Goal: Answer question/provide support: Share knowledge or assist other users

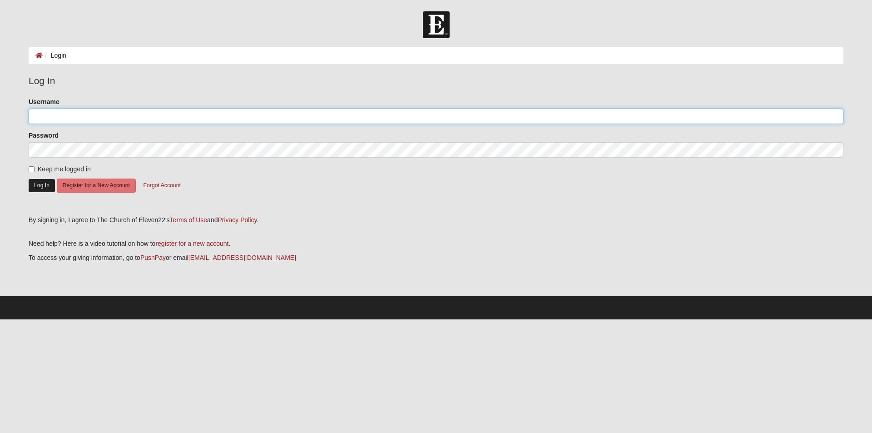
type input "rbedwell"
click at [35, 189] on button "Log In" at bounding box center [42, 185] width 26 height 13
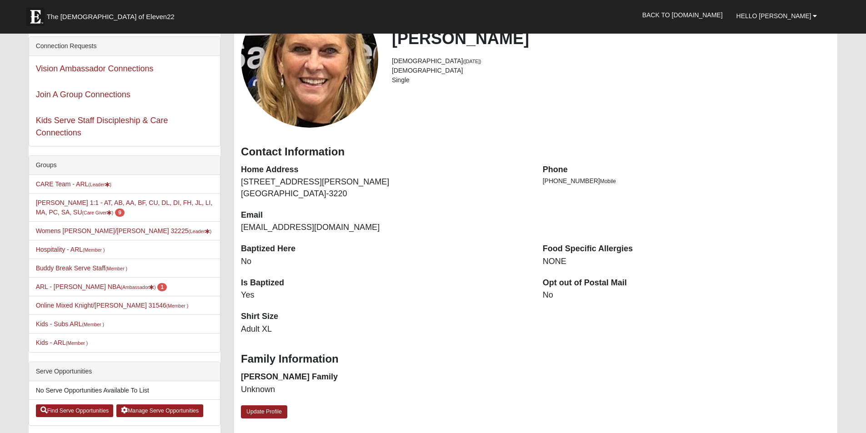
scroll to position [121, 0]
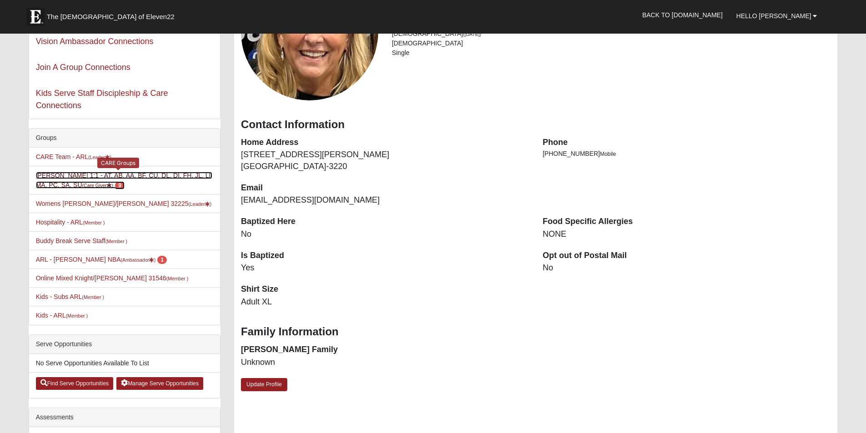
click at [100, 182] on link "Robin Bedwell 1:1 - AT, AB, AA, BF, CU, DL, DI, FH, JL, LI, MA, PC, SA, SU (Car…" at bounding box center [124, 180] width 177 height 17
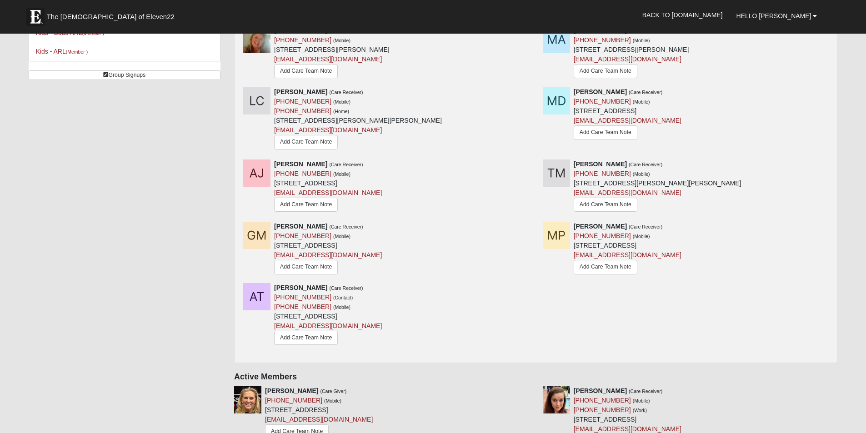
scroll to position [121, 0]
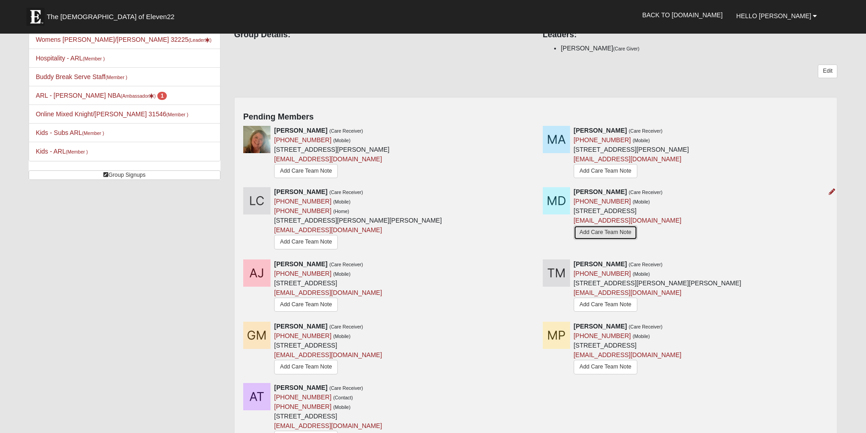
click at [604, 234] on link "Add Care Team Note" at bounding box center [605, 232] width 64 height 14
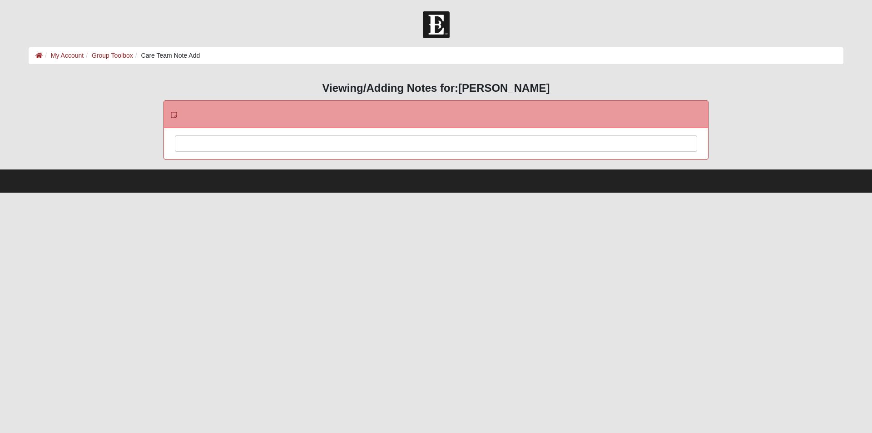
click at [263, 142] on div at bounding box center [436, 156] width 522 height 40
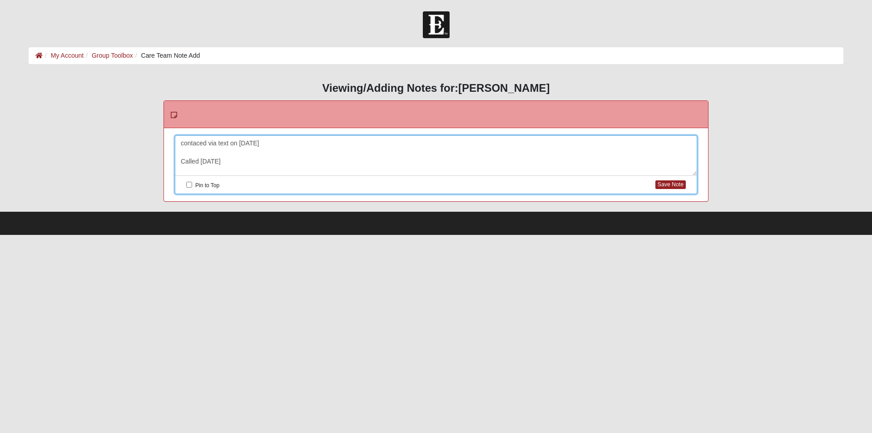
click at [245, 160] on div "contaced via text on Aug 26 Called Friday" at bounding box center [436, 156] width 522 height 40
click at [676, 183] on button "Save Note" at bounding box center [671, 184] width 30 height 9
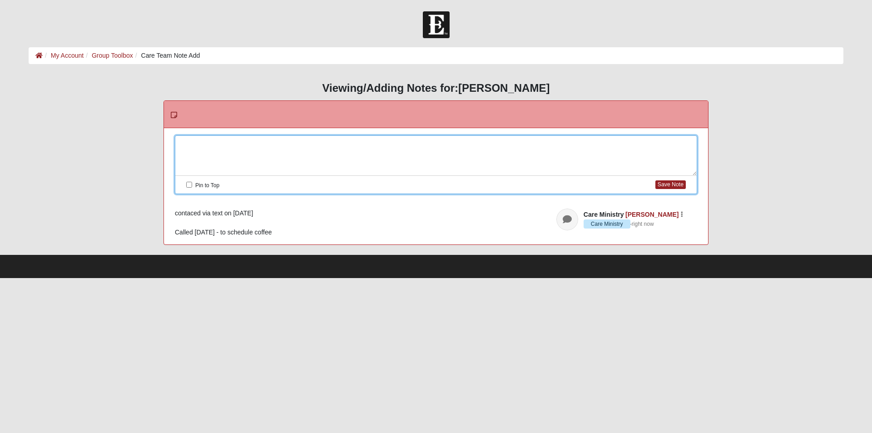
click at [191, 148] on div at bounding box center [436, 156] width 522 height 40
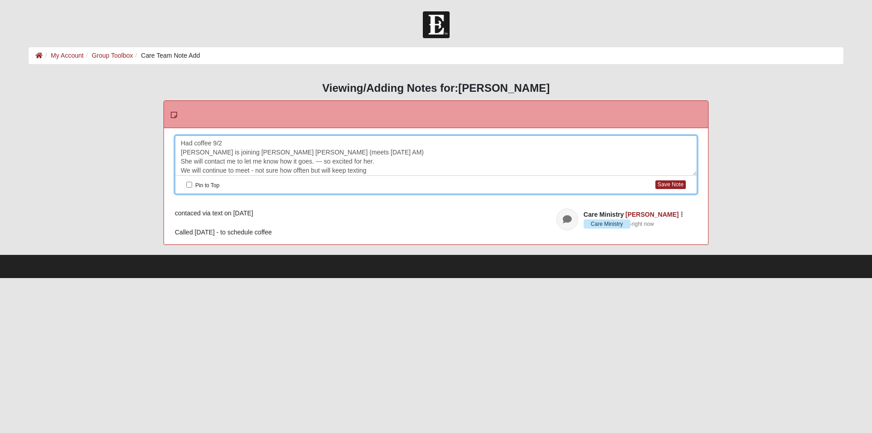
scroll to position [8, 0]
click at [667, 185] on button "Save Note" at bounding box center [671, 184] width 30 height 9
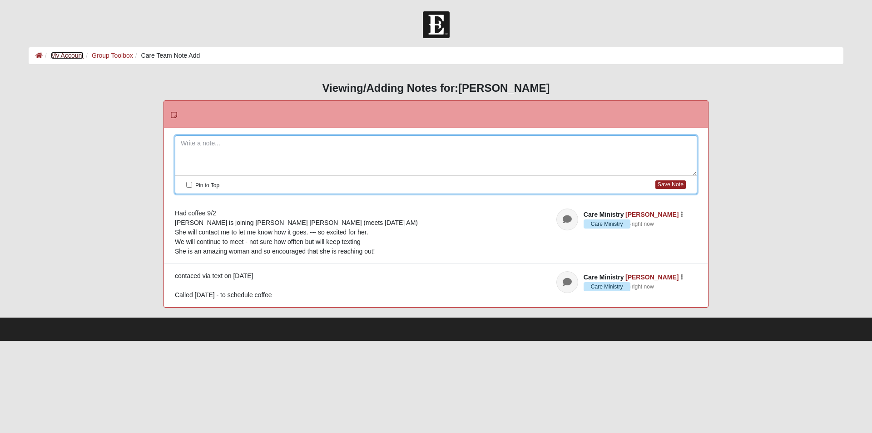
click at [64, 57] on link "My Account" at bounding box center [67, 55] width 33 height 7
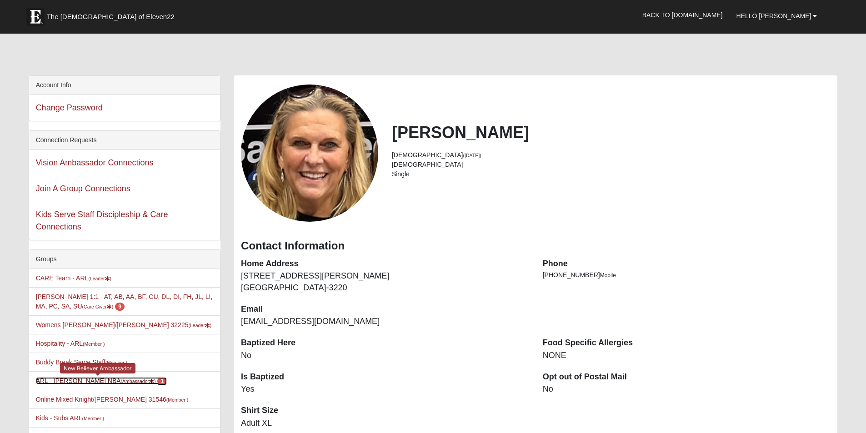
click at [102, 378] on link "ARL - Robin Bedwell NBA (Ambassador ) 1" at bounding box center [101, 380] width 131 height 7
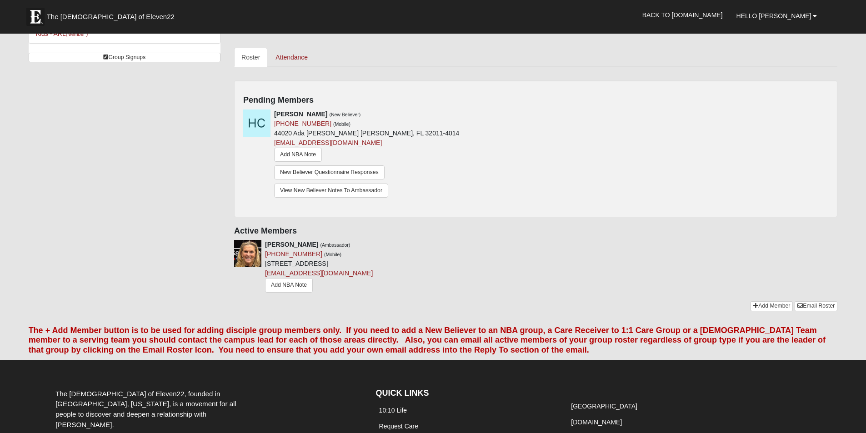
scroll to position [105, 0]
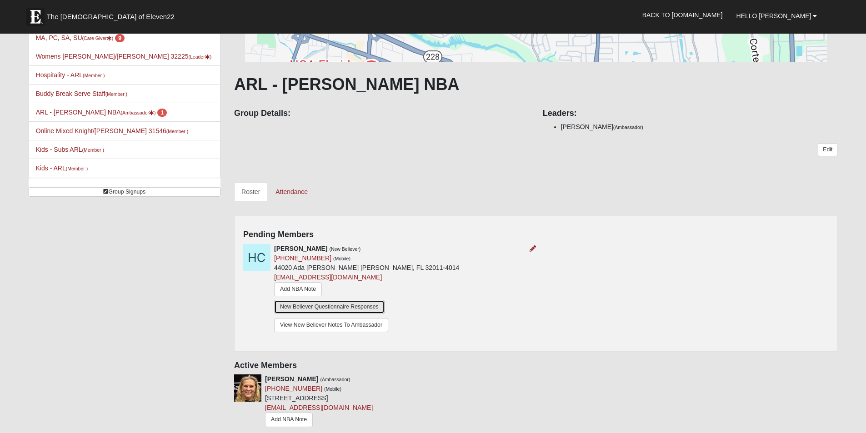
click at [293, 306] on link "New Believer Questionnaire Responses" at bounding box center [329, 307] width 110 height 14
click at [317, 322] on link "View New Believer Notes To Ambassador" at bounding box center [331, 325] width 114 height 14
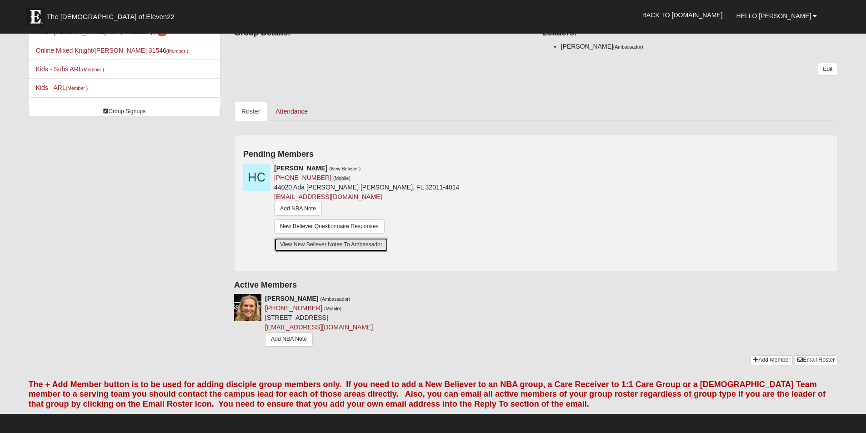
scroll to position [242, 0]
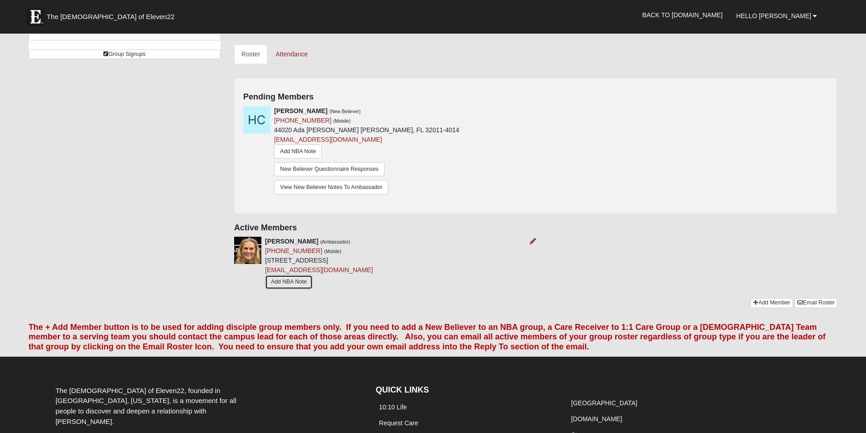
click at [285, 279] on link "Add NBA Note" at bounding box center [289, 282] width 48 height 14
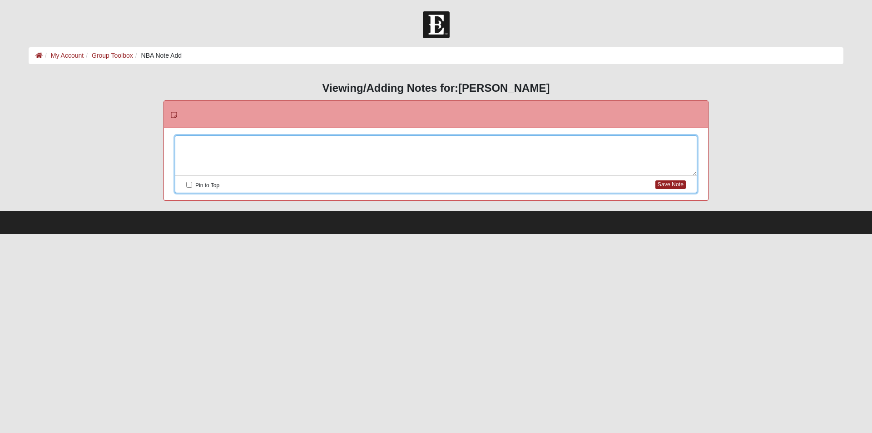
click at [232, 137] on div at bounding box center [436, 156] width 522 height 40
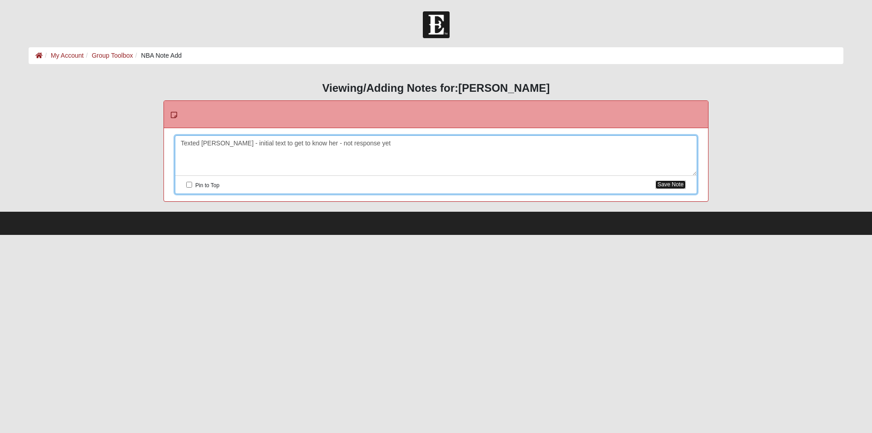
click at [670, 181] on button "Save Note" at bounding box center [671, 184] width 30 height 9
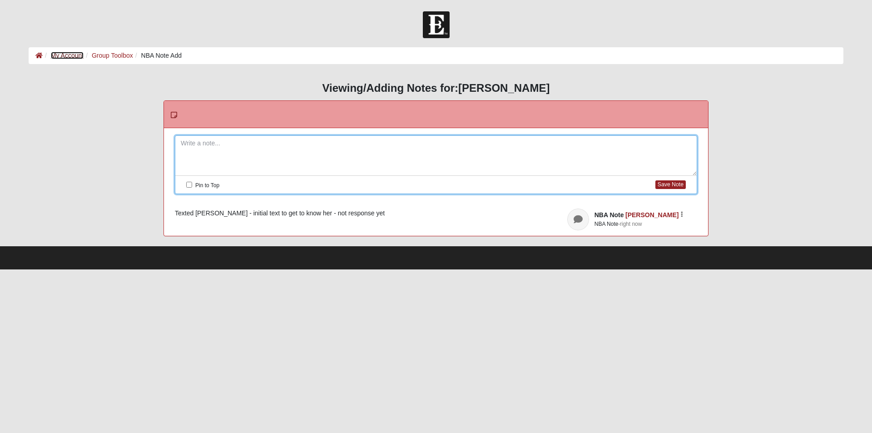
click at [68, 55] on link "My Account" at bounding box center [67, 55] width 33 height 7
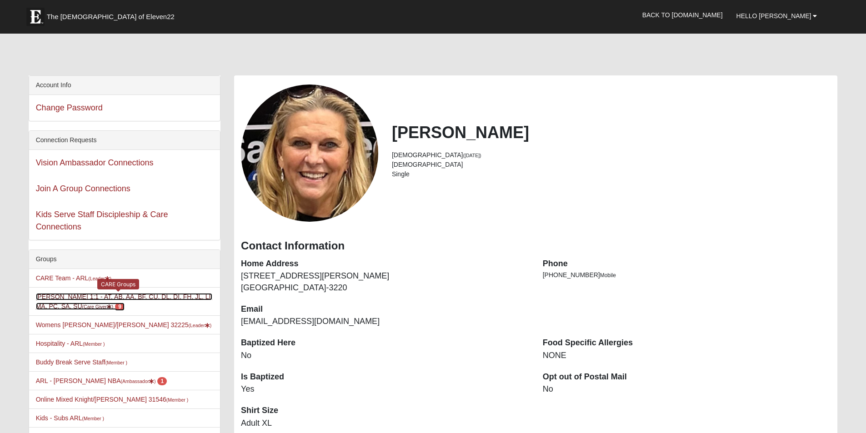
click at [98, 307] on small "(Care Giver )" at bounding box center [97, 306] width 31 height 5
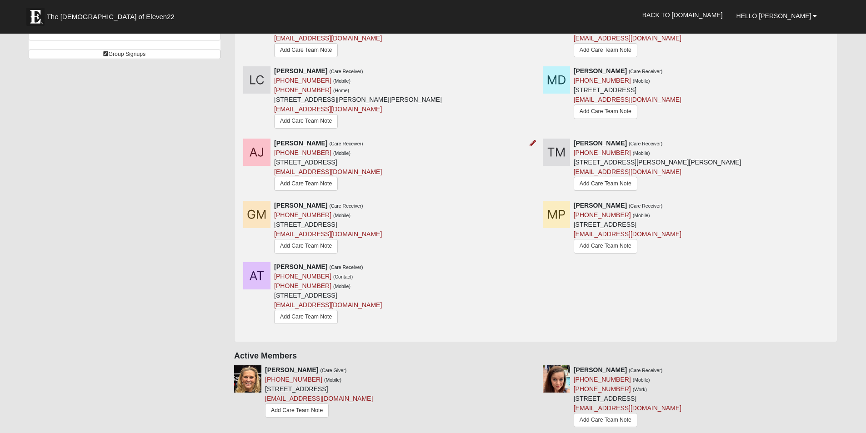
scroll to position [121, 0]
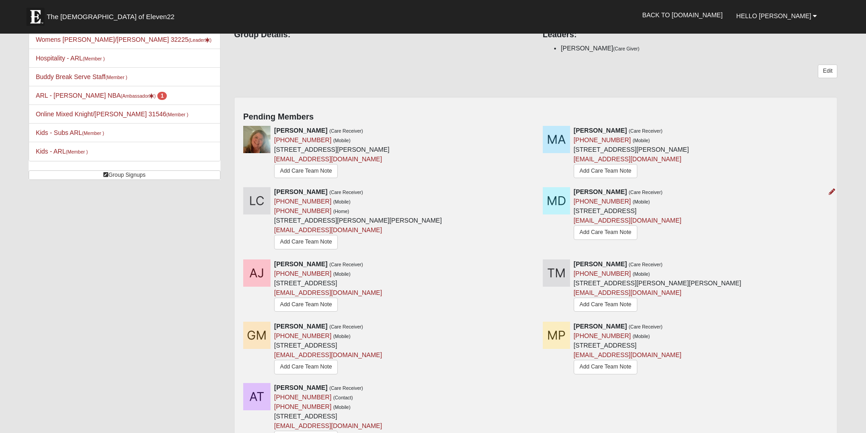
click at [557, 203] on img at bounding box center [555, 200] width 27 height 27
click at [550, 200] on img at bounding box center [555, 200] width 27 height 27
click at [597, 235] on link "Add Care Team Note" at bounding box center [605, 232] width 64 height 14
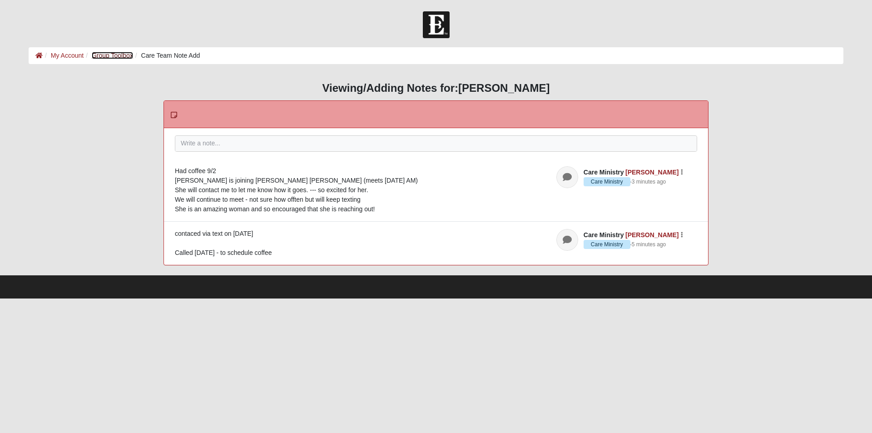
click at [118, 59] on link "Group Toolbox" at bounding box center [112, 55] width 41 height 7
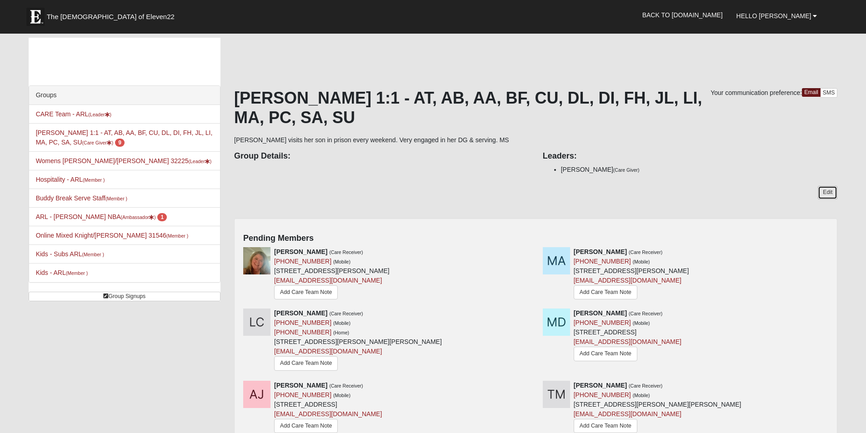
click at [828, 189] on link "Edit" at bounding box center [827, 192] width 20 height 13
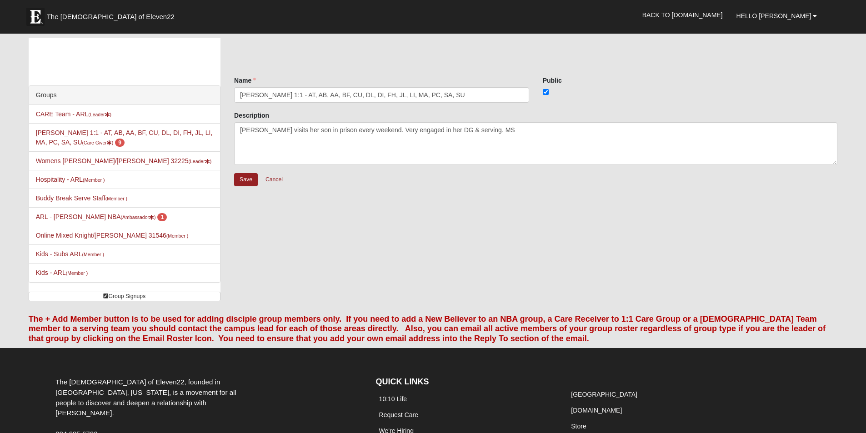
click at [187, 219] on li "ARL - Robin Bedwell NBA (Ambassador ) 1" at bounding box center [124, 216] width 191 height 19
click at [275, 180] on link "Cancel" at bounding box center [273, 180] width 29 height 14
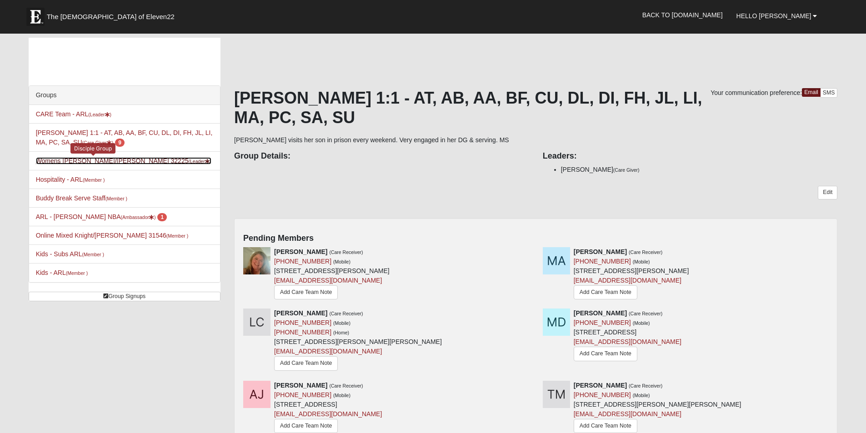
click at [88, 161] on link "Womens Horne/Bedwell 32225 (Leader )" at bounding box center [124, 160] width 176 height 7
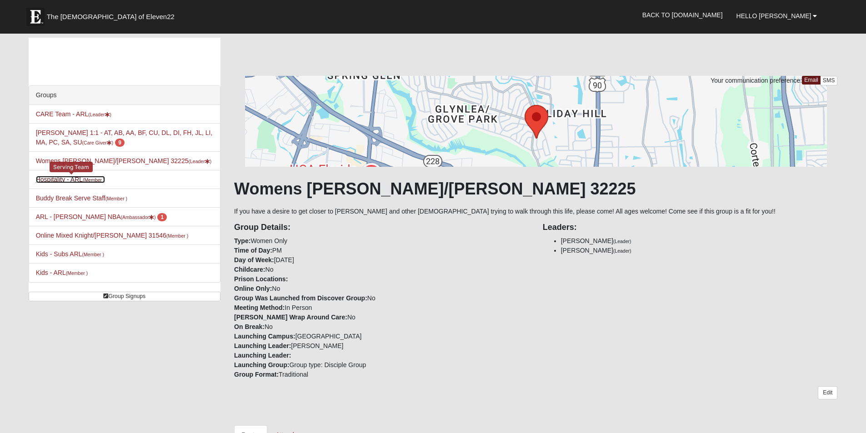
click at [43, 181] on link "Hospitality - ARL (Member )" at bounding box center [70, 179] width 69 height 7
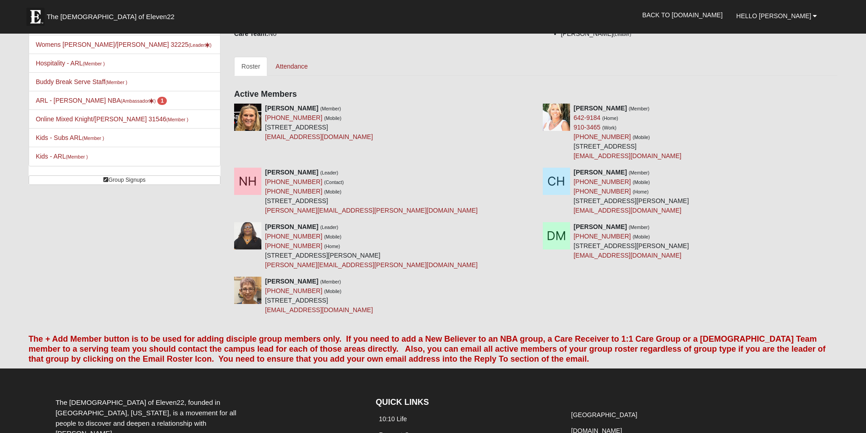
scroll to position [121, 0]
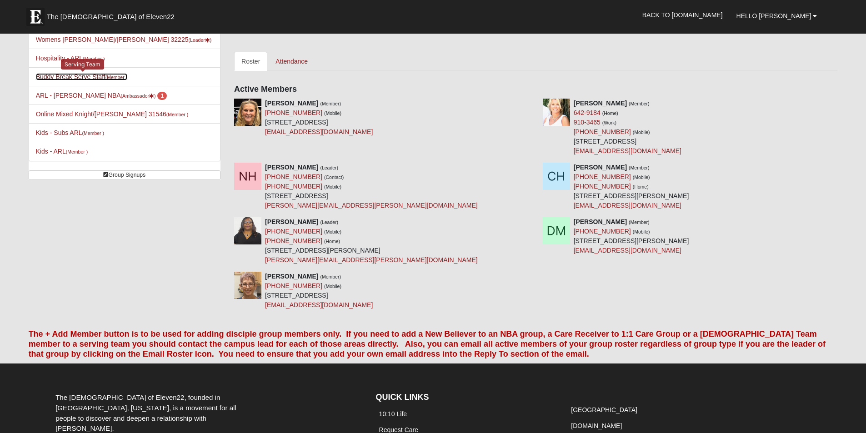
click at [76, 75] on link "Buddy Break Serve Staff (Member )" at bounding box center [81, 76] width 91 height 7
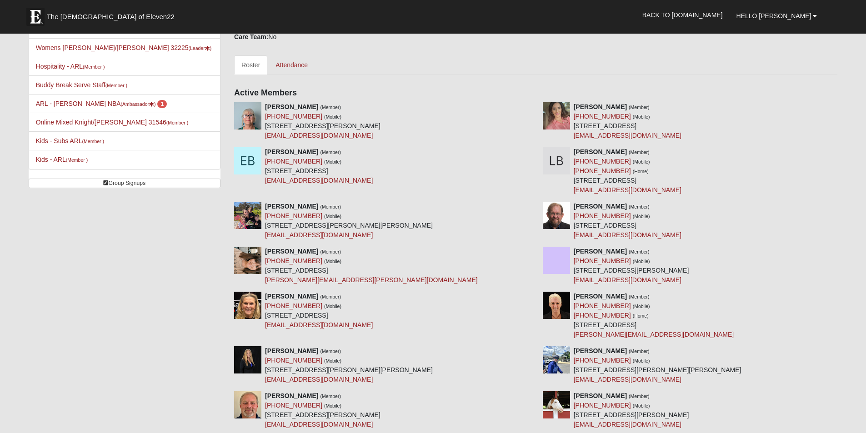
scroll to position [121, 0]
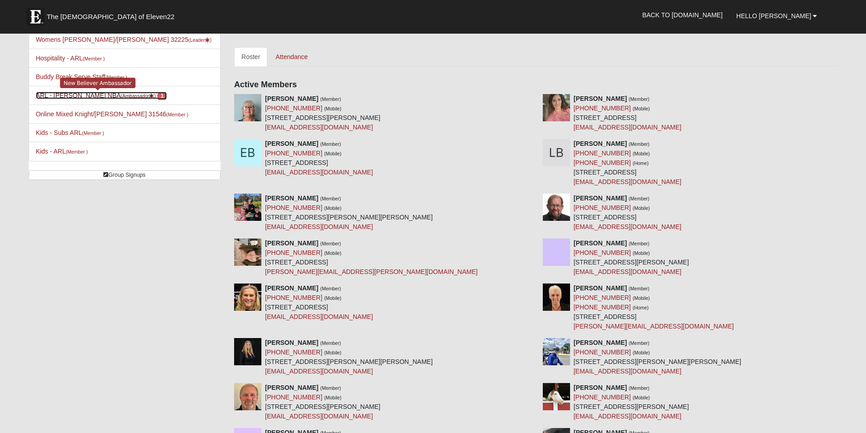
click at [74, 94] on link "ARL - Robin Bedwell NBA (Ambassador ) 1" at bounding box center [101, 95] width 131 height 7
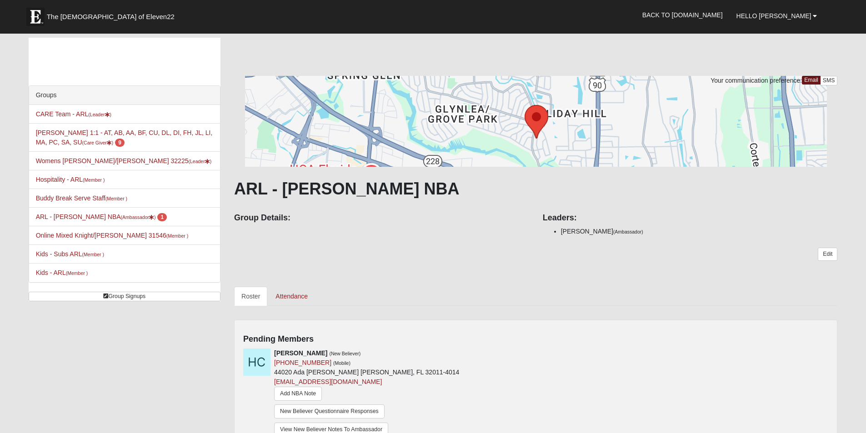
scroll to position [121, 0]
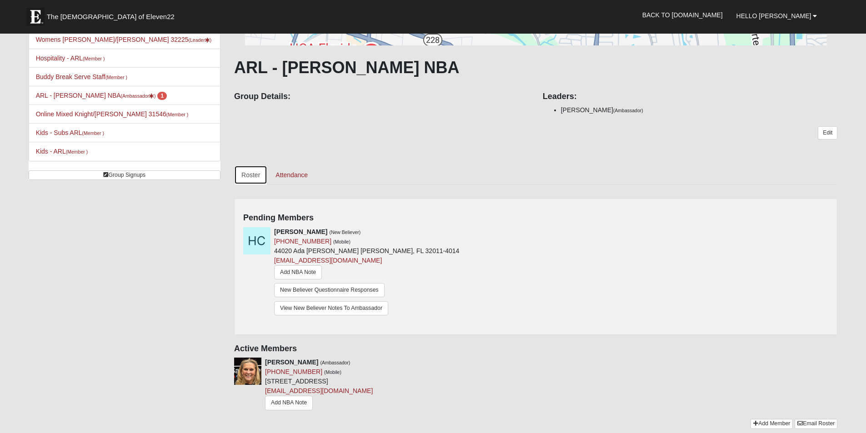
click at [247, 175] on link "Roster" at bounding box center [250, 174] width 33 height 19
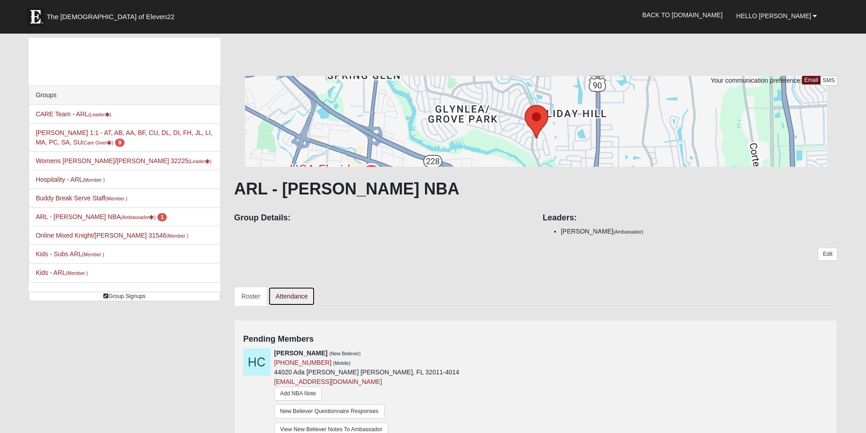
click at [290, 297] on link "Attendance" at bounding box center [291, 296] width 47 height 19
click at [100, 235] on link "Online Mixed Knight/Stuckey 31546 (Member )" at bounding box center [112, 235] width 153 height 7
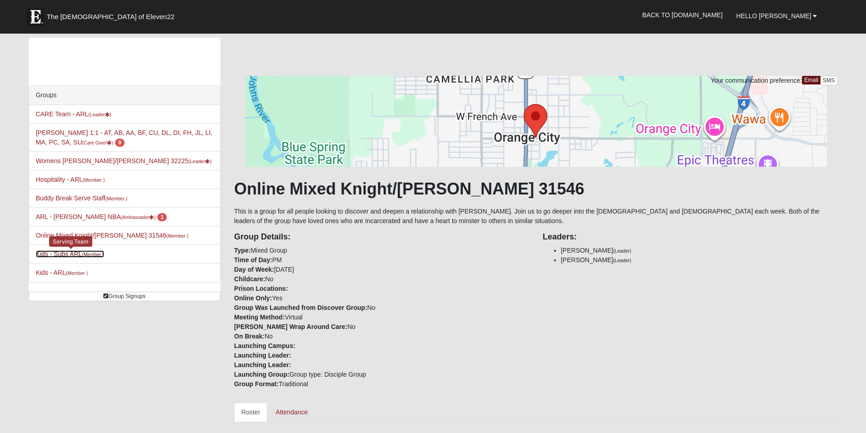
click at [65, 254] on link "Kids - Subs ARL (Member )" at bounding box center [70, 253] width 68 height 7
